Goal: Task Accomplishment & Management: Use online tool/utility

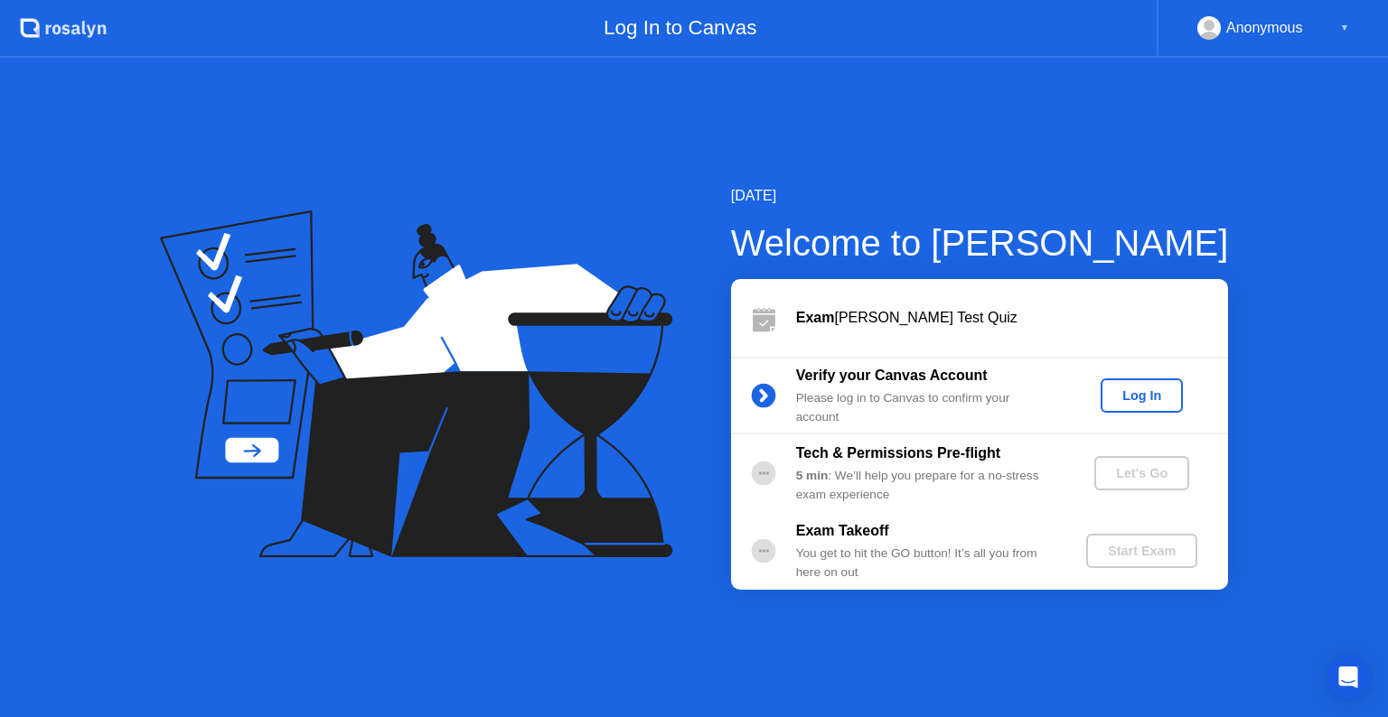
click at [1134, 403] on div "Log In" at bounding box center [1142, 396] width 68 height 14
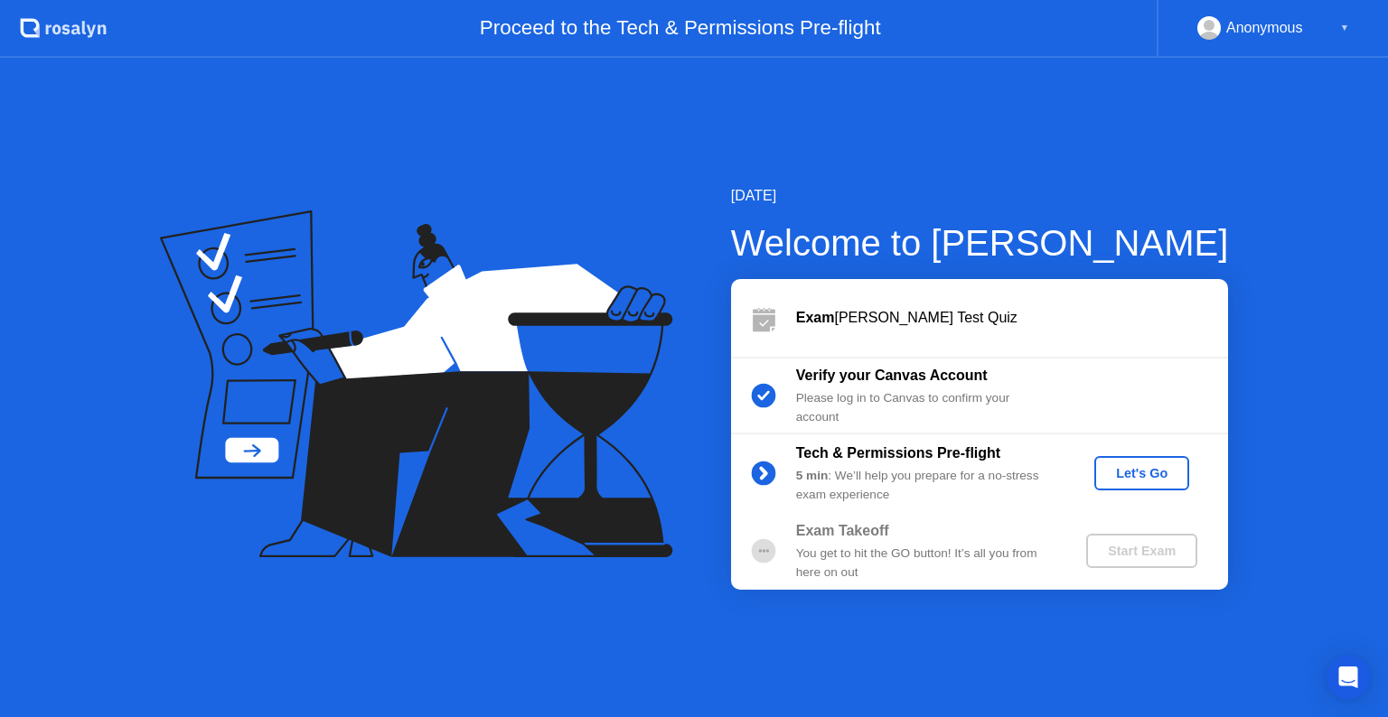
click at [1170, 481] on div "Let's Go" at bounding box center [1142, 473] width 80 height 14
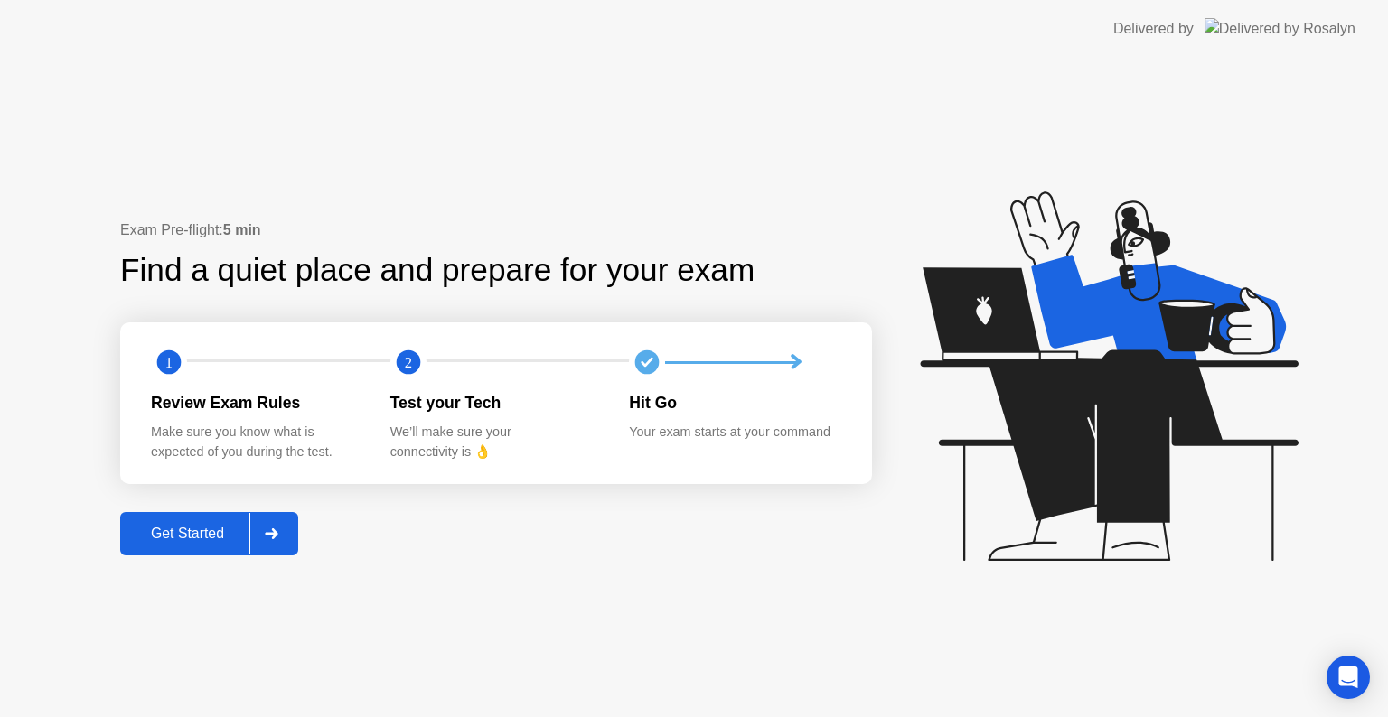
click at [189, 540] on div "Get Started" at bounding box center [188, 534] width 124 height 16
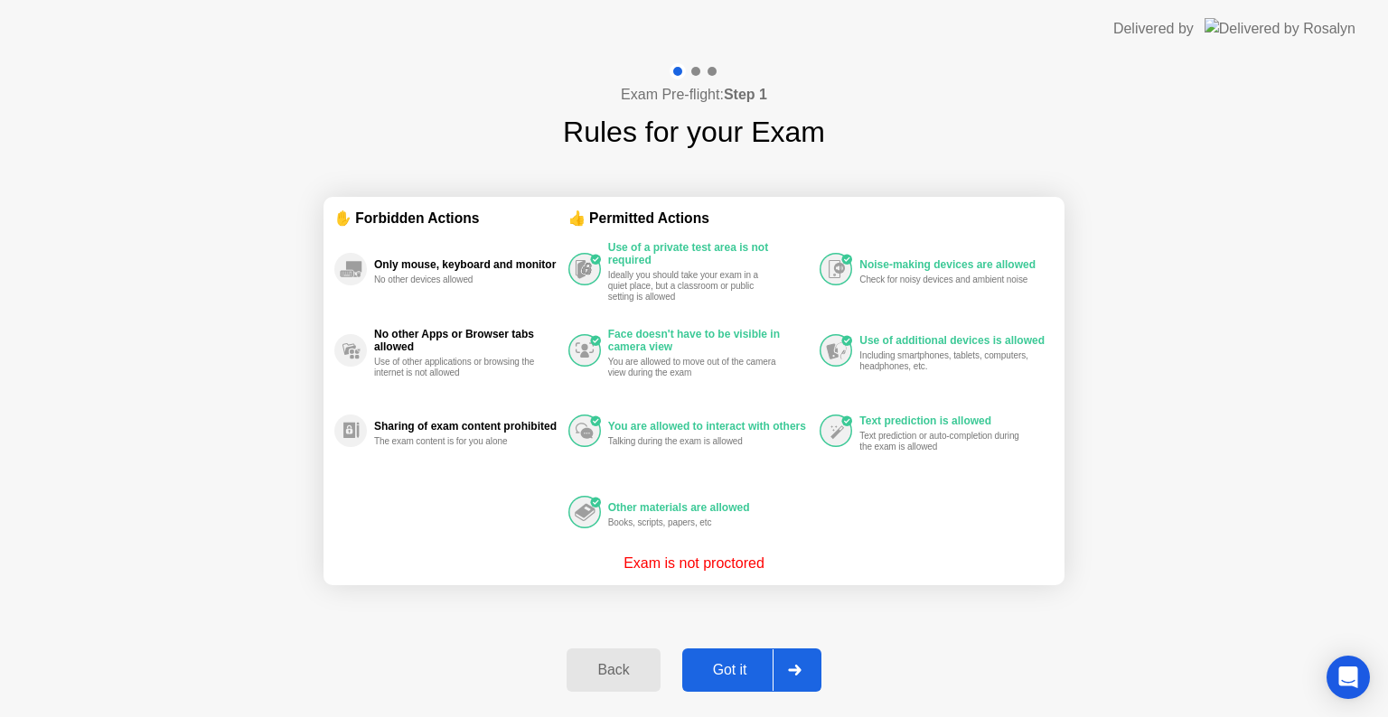
click at [721, 672] on div "Got it" at bounding box center [730, 670] width 85 height 16
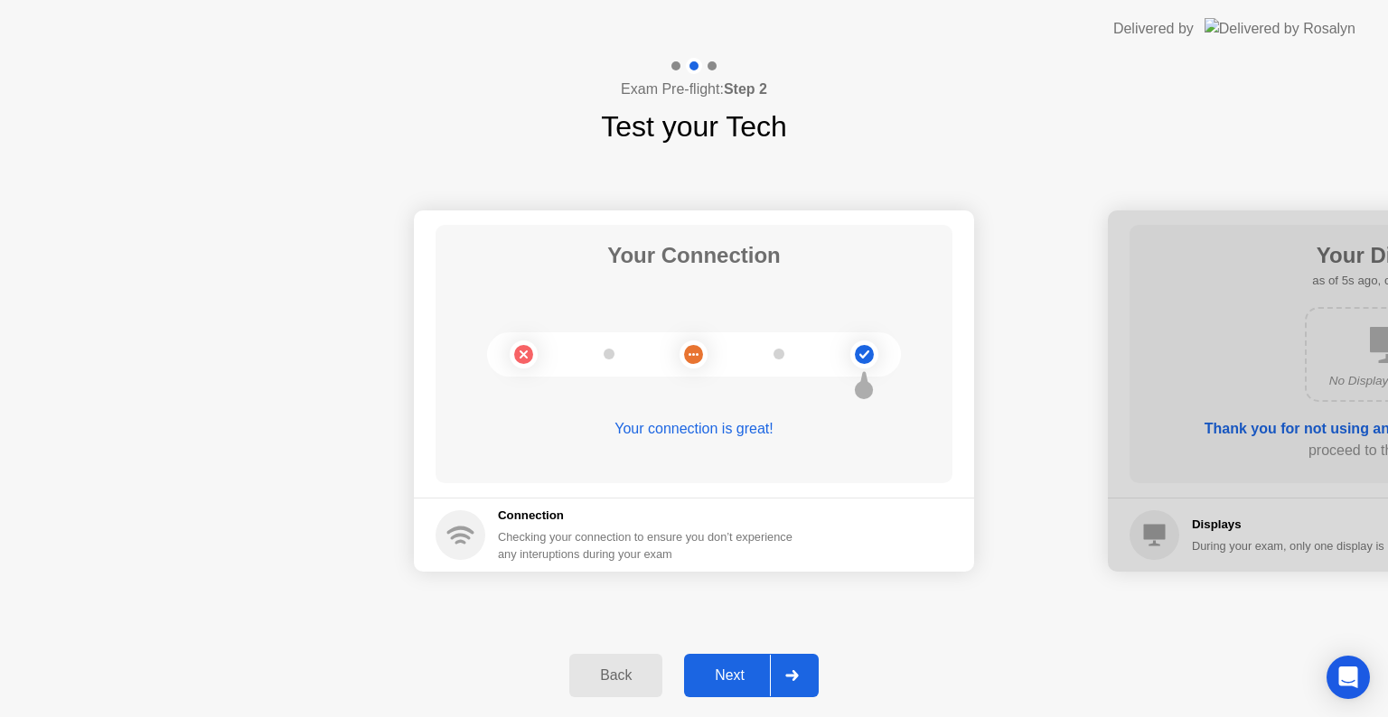
click at [721, 672] on div "Next" at bounding box center [729, 676] width 80 height 16
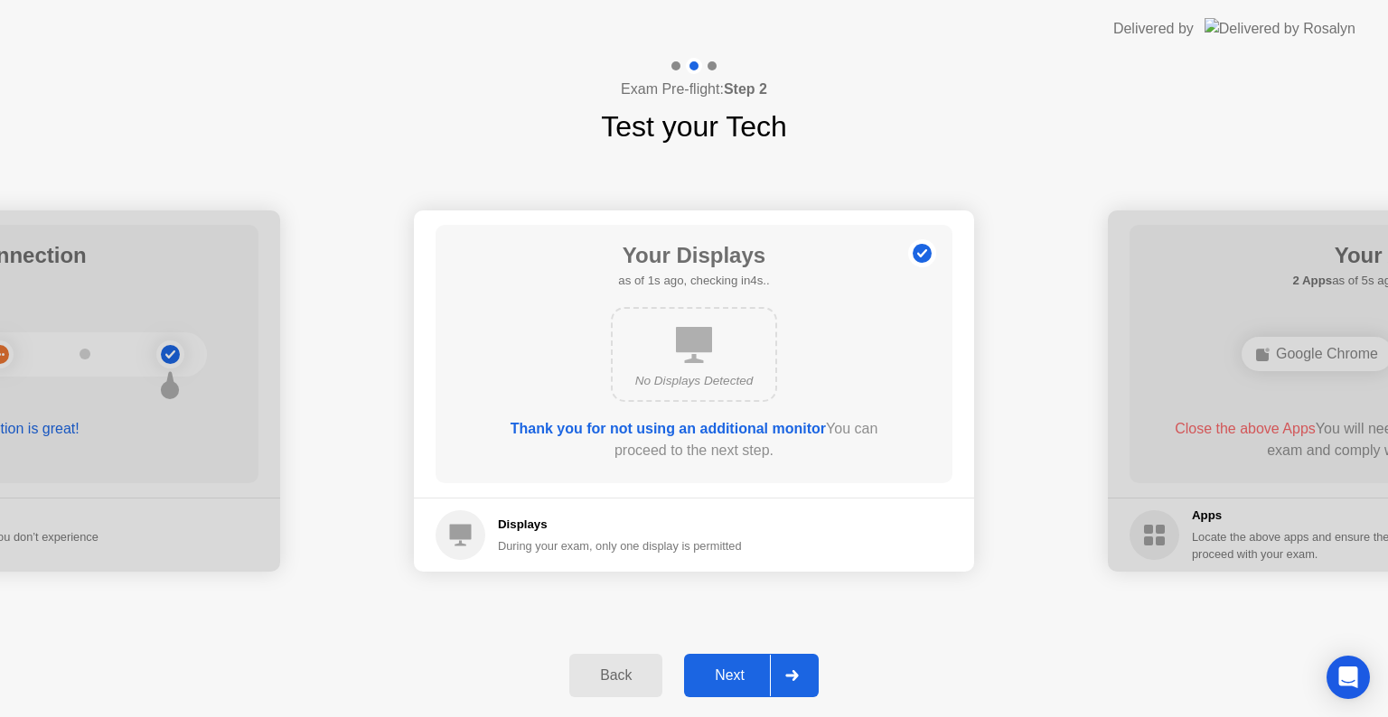
click at [721, 672] on div "Next" at bounding box center [729, 676] width 80 height 16
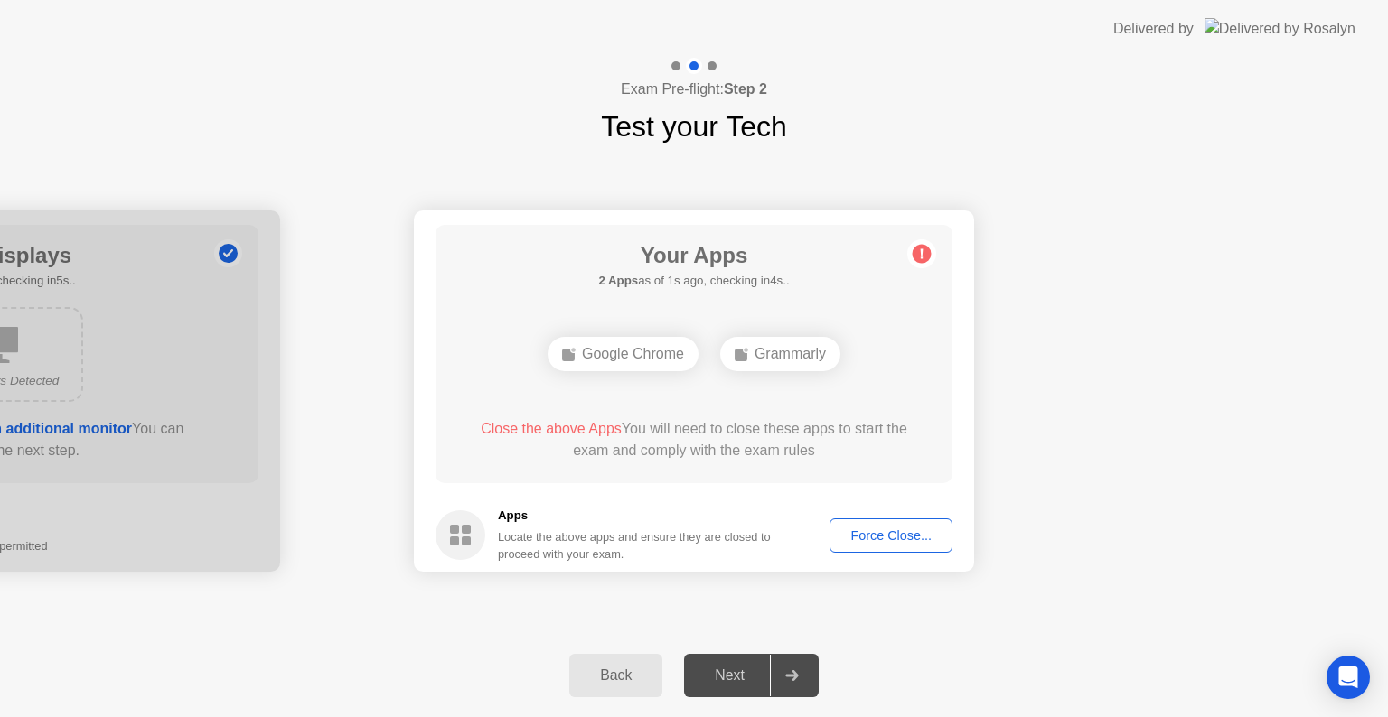
click at [721, 672] on div "Next" at bounding box center [729, 676] width 80 height 16
click at [728, 671] on div "Next" at bounding box center [729, 676] width 80 height 16
click at [774, 347] on div "Grammarly" at bounding box center [780, 354] width 120 height 34
click at [893, 549] on button "Force Close..." at bounding box center [891, 536] width 123 height 34
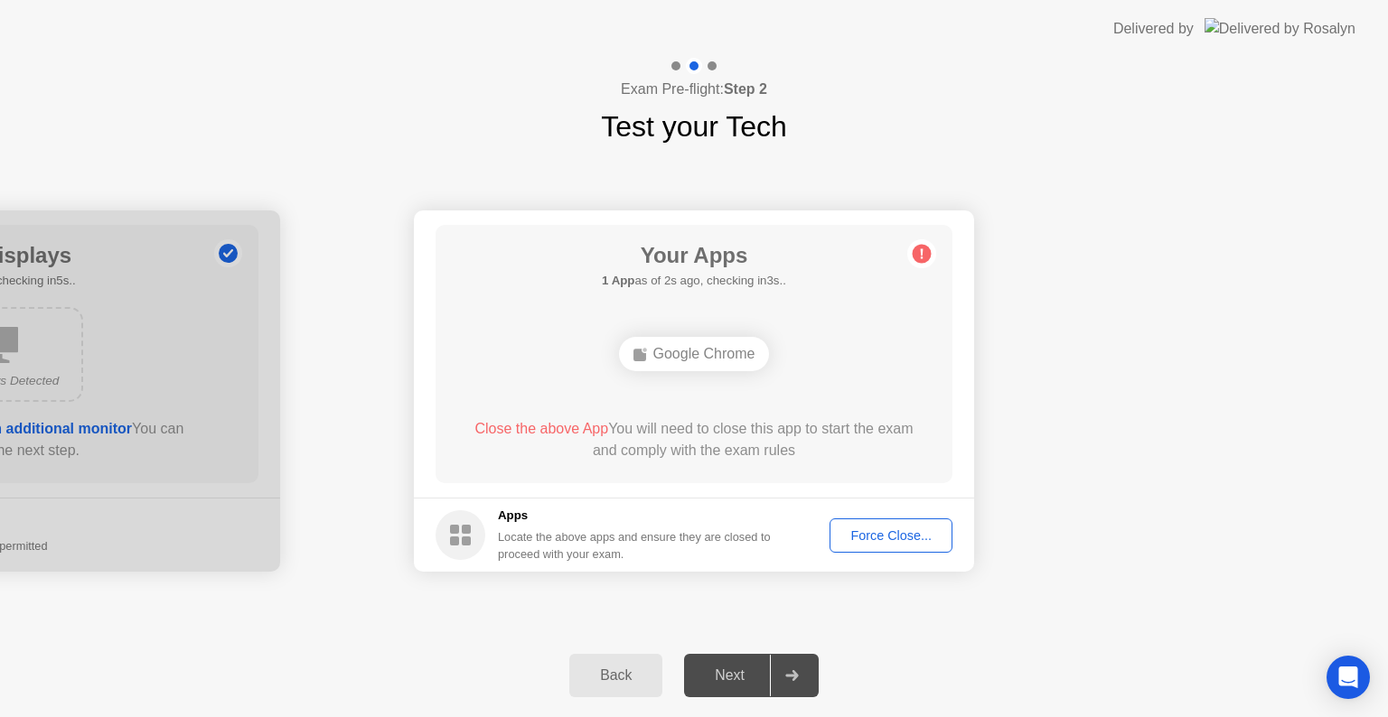
click at [849, 545] on button "Force Close..." at bounding box center [891, 536] width 123 height 34
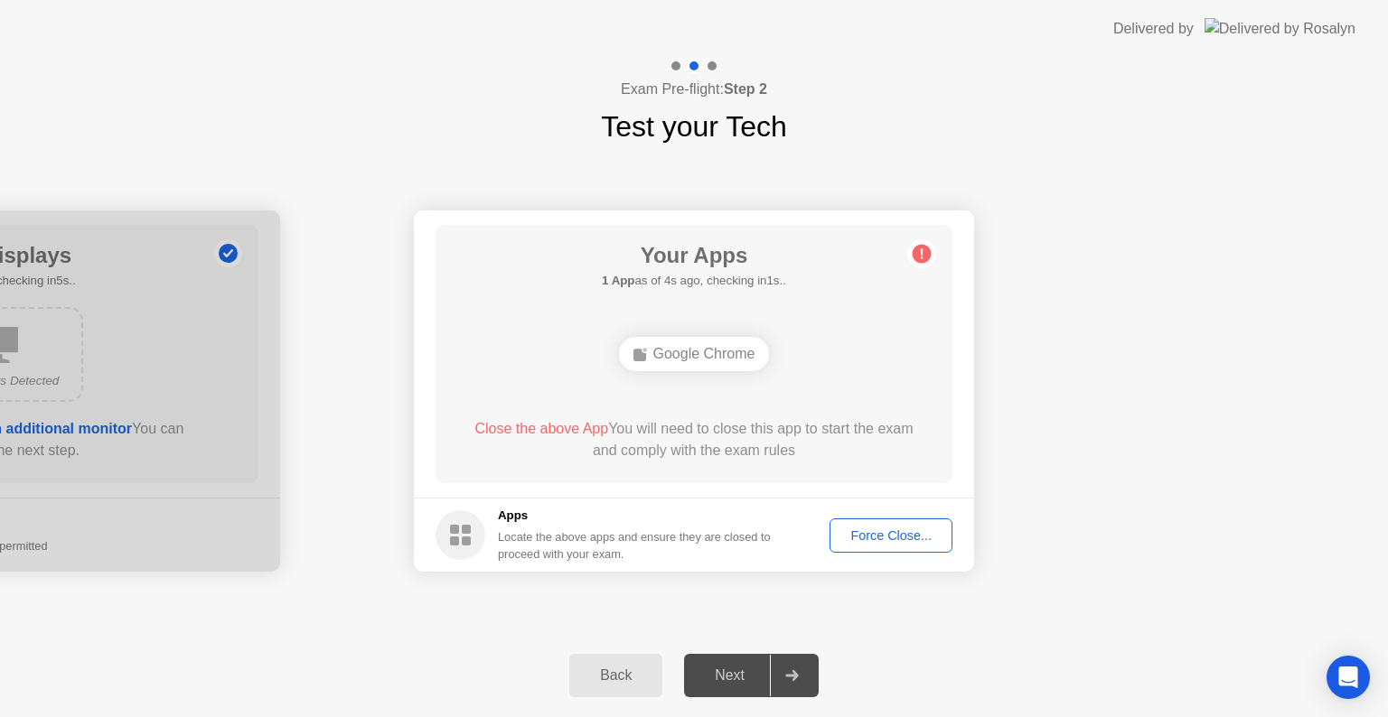
click at [872, 529] on div "Force Close..." at bounding box center [891, 536] width 110 height 14
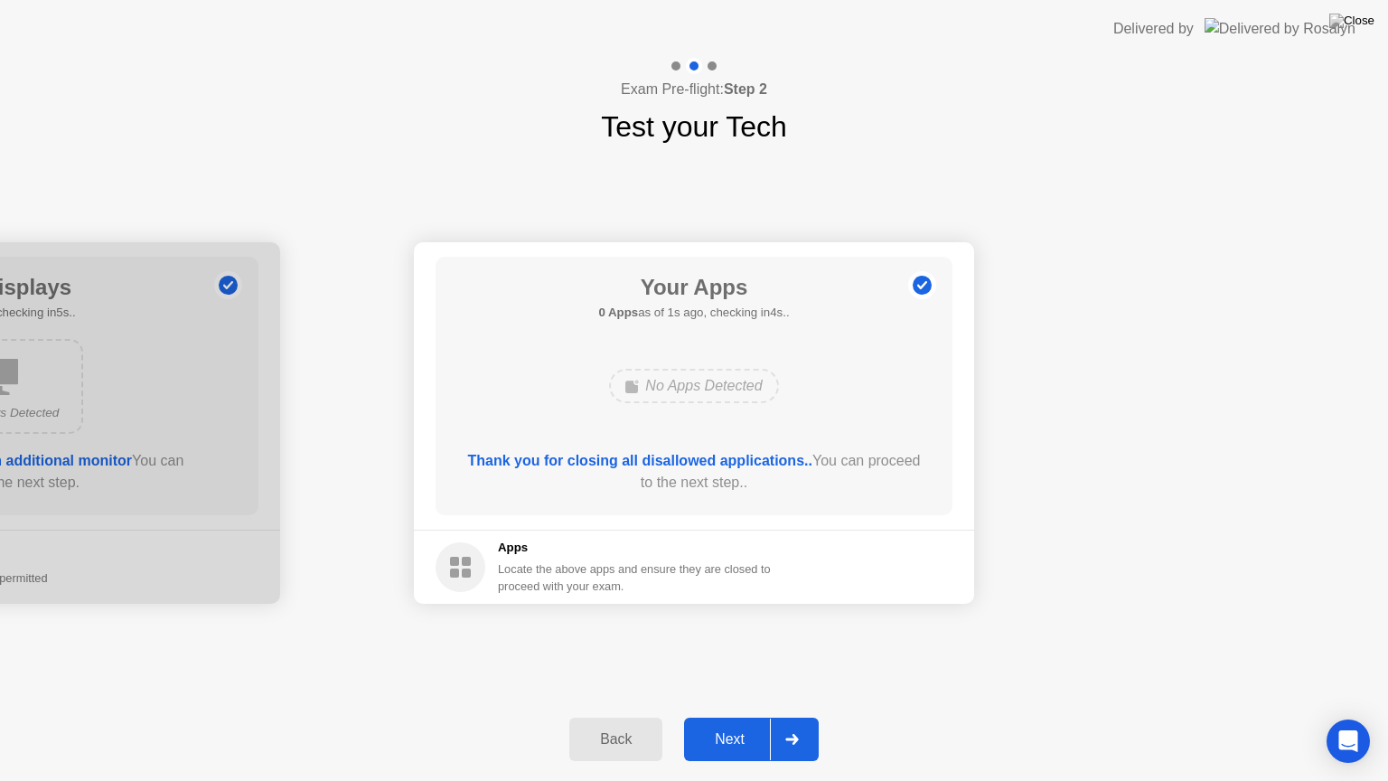
click at [741, 717] on div "Next" at bounding box center [729, 739] width 80 height 16
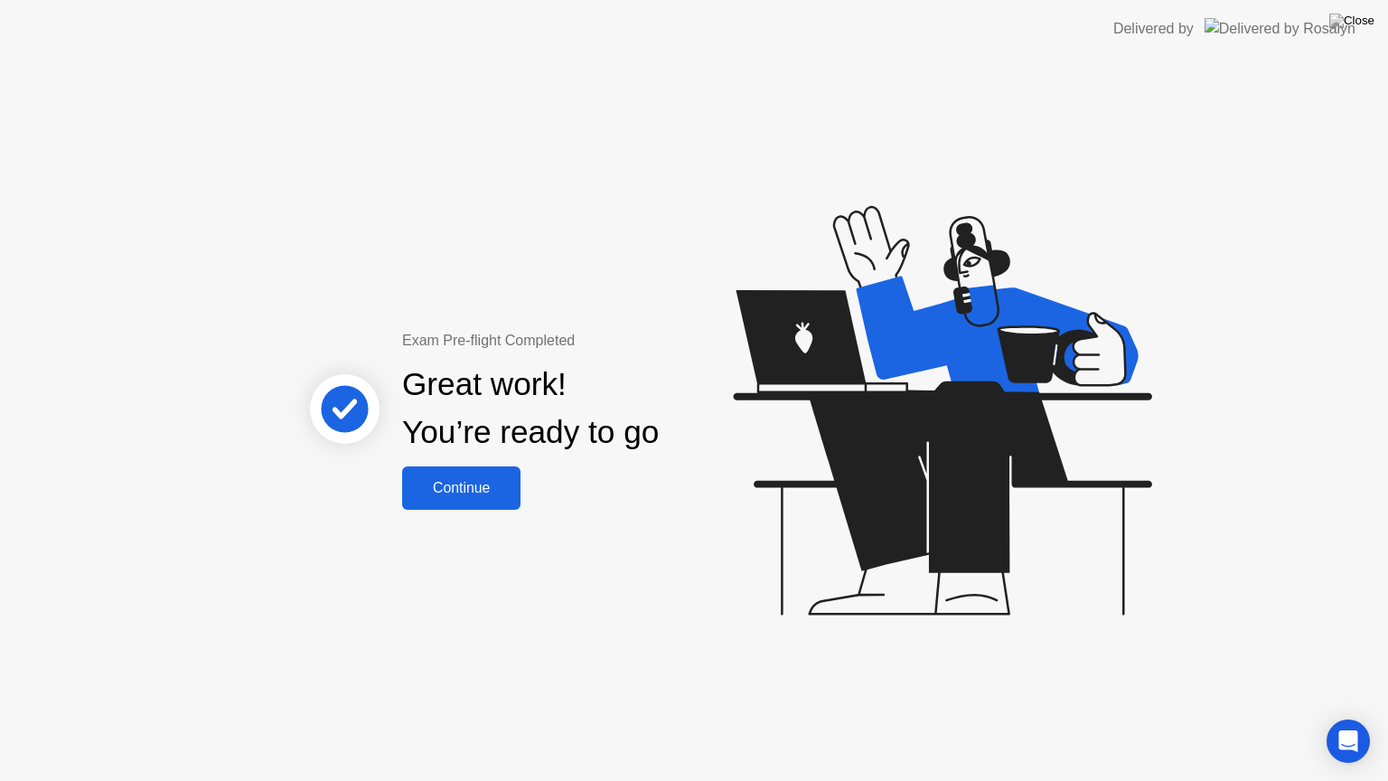
click at [456, 492] on div "Continue" at bounding box center [462, 488] width 108 height 16
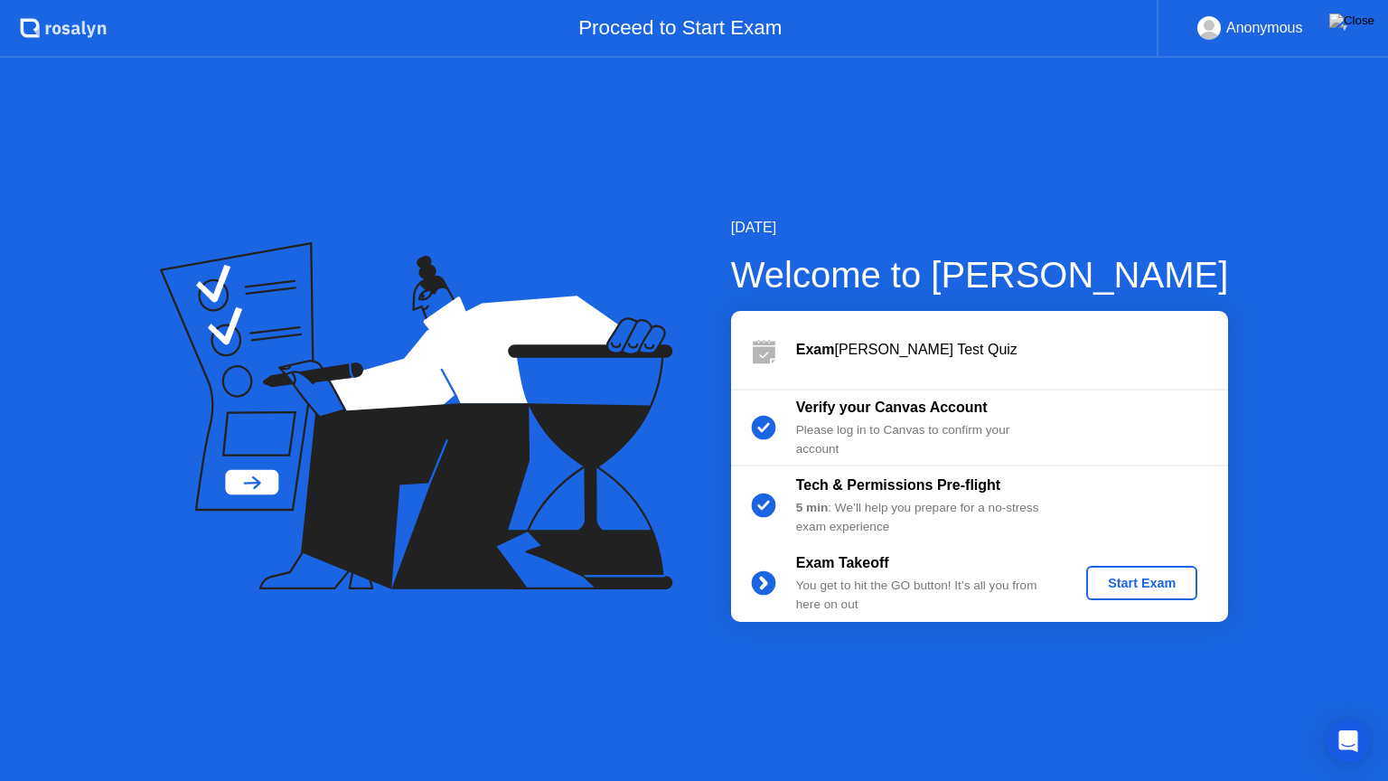
click at [1131, 577] on div "Start Exam" at bounding box center [1141, 583] width 97 height 14
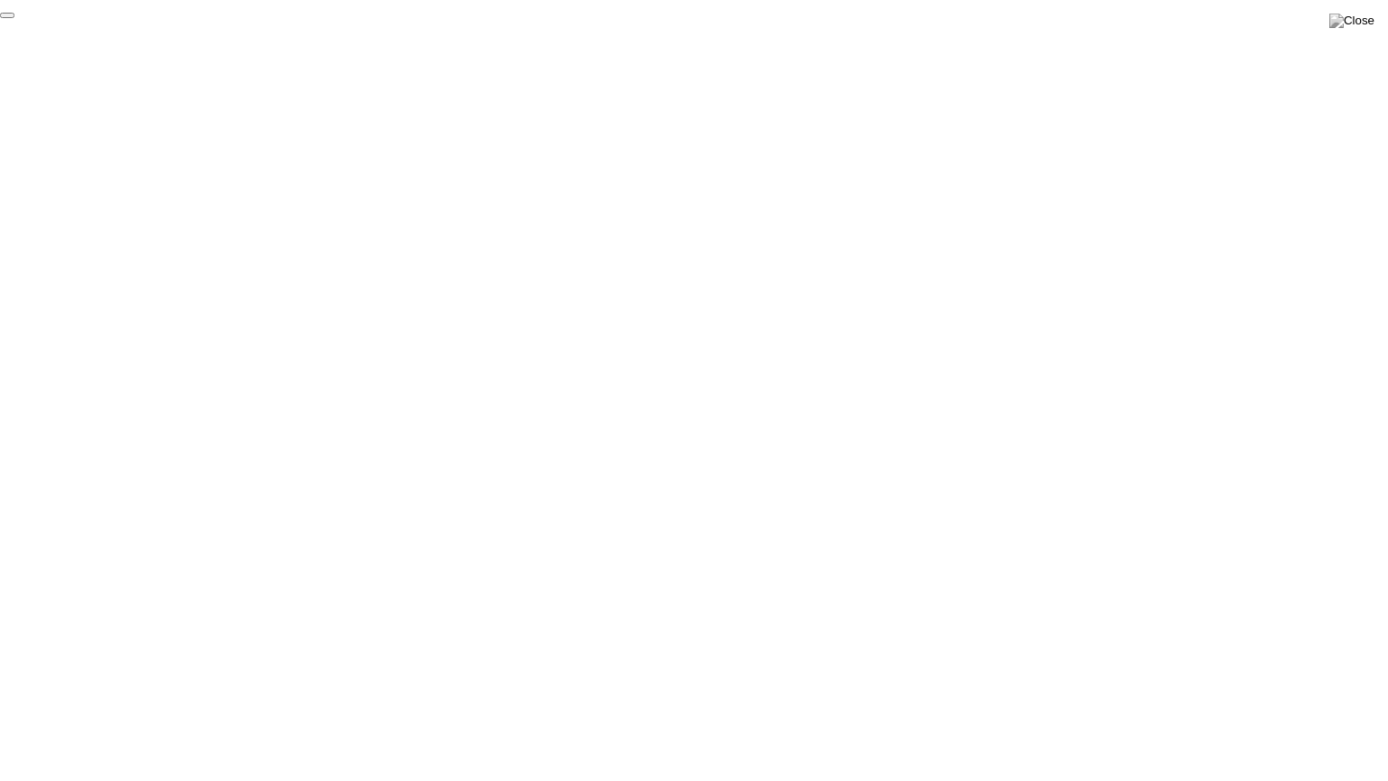
click div "End Proctoring Session"
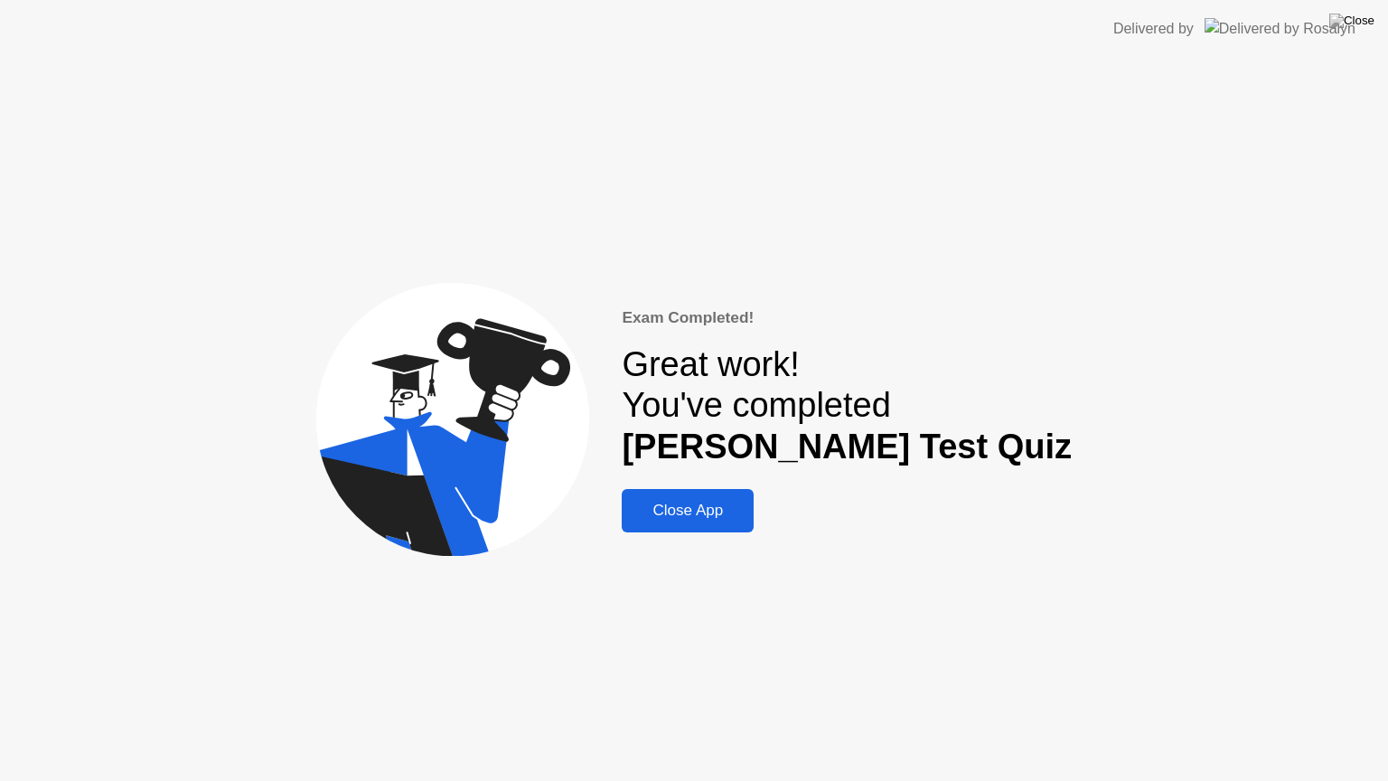
click at [748, 517] on div "Close App" at bounding box center [687, 511] width 121 height 18
